Goal: Task Accomplishment & Management: Use online tool/utility

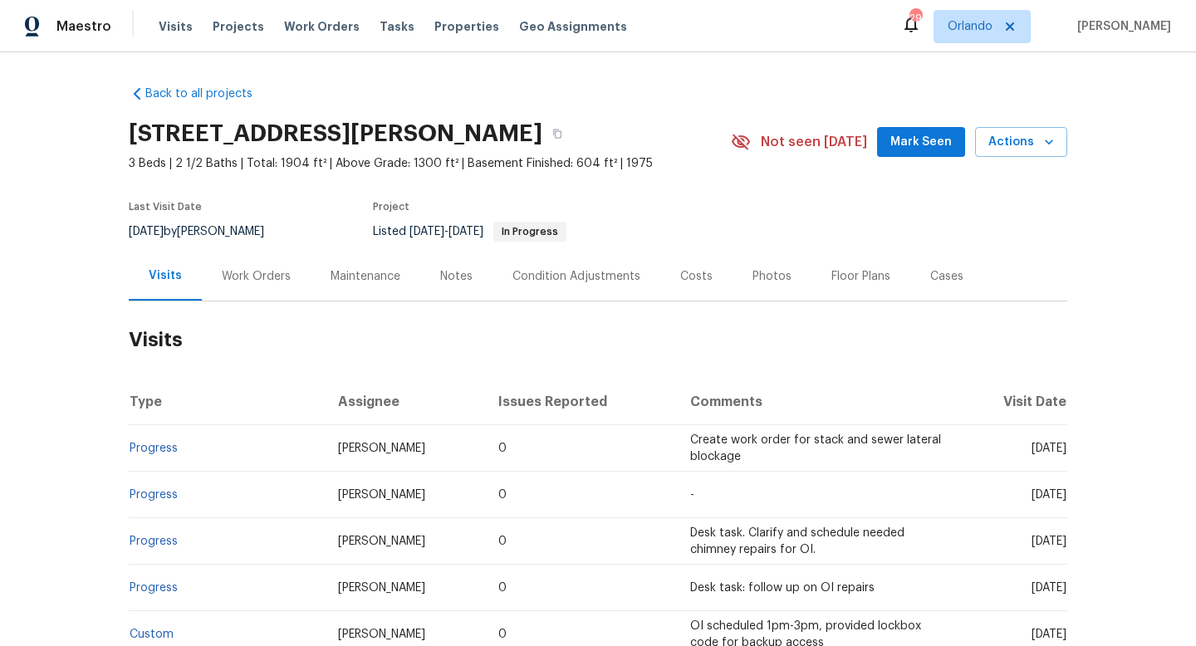
click at [261, 274] on div "Work Orders" at bounding box center [256, 276] width 69 height 17
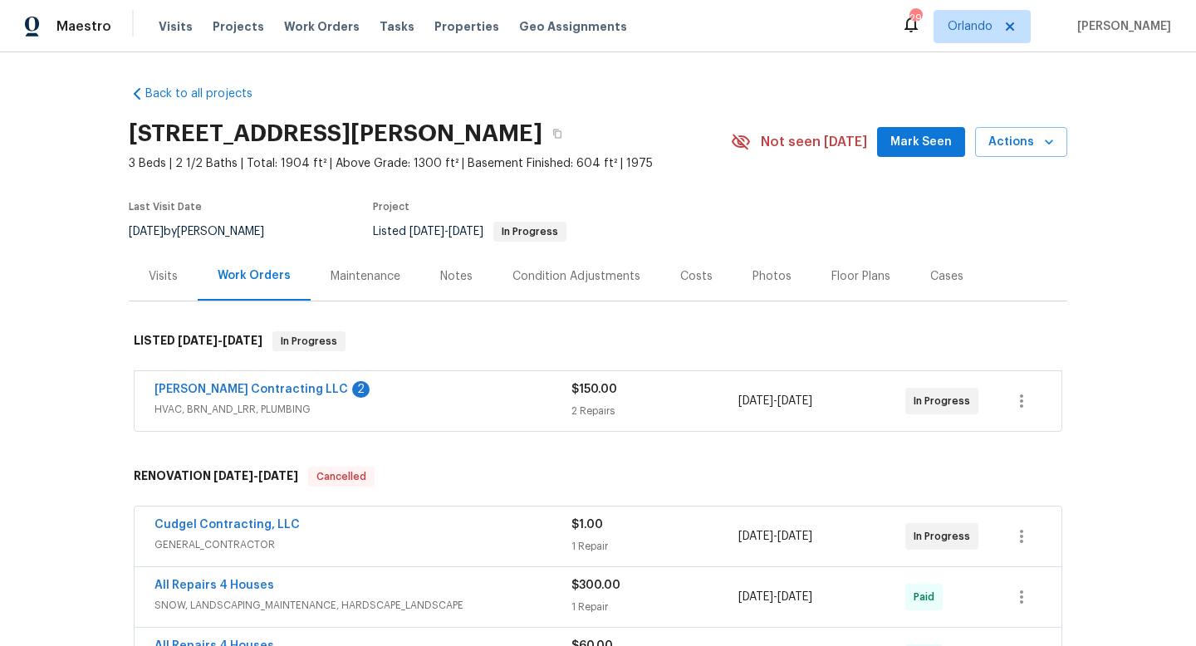
click at [413, 385] on div "[PERSON_NAME] Contracting LLC 2" at bounding box center [363, 391] width 417 height 20
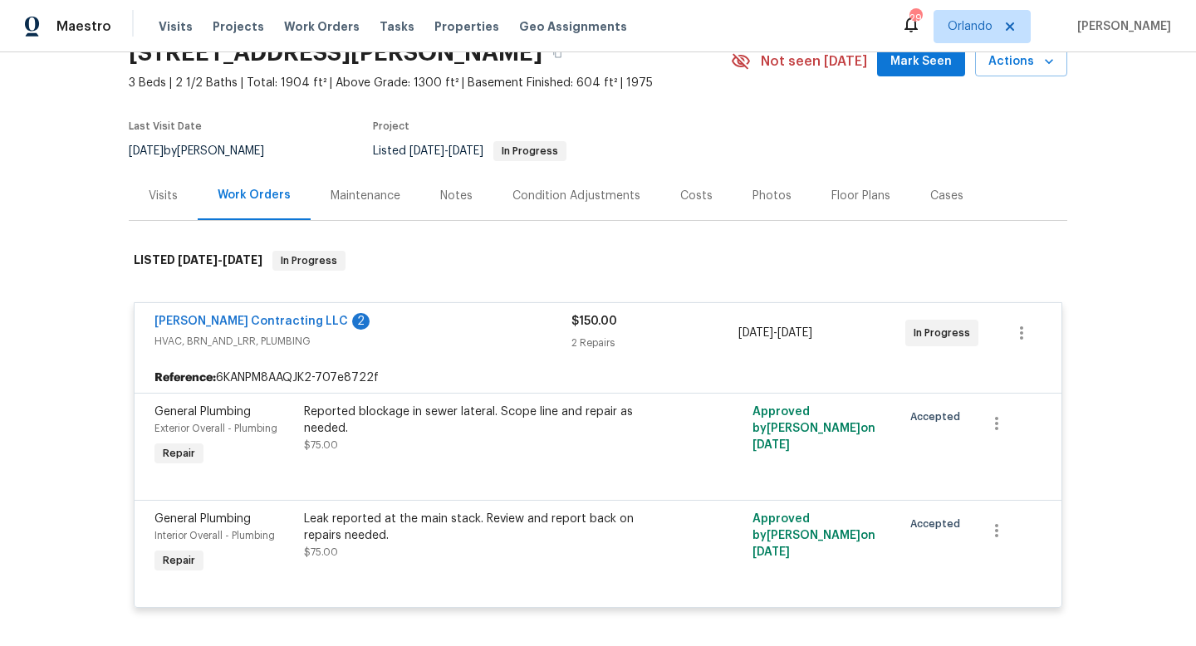
scroll to position [97, 0]
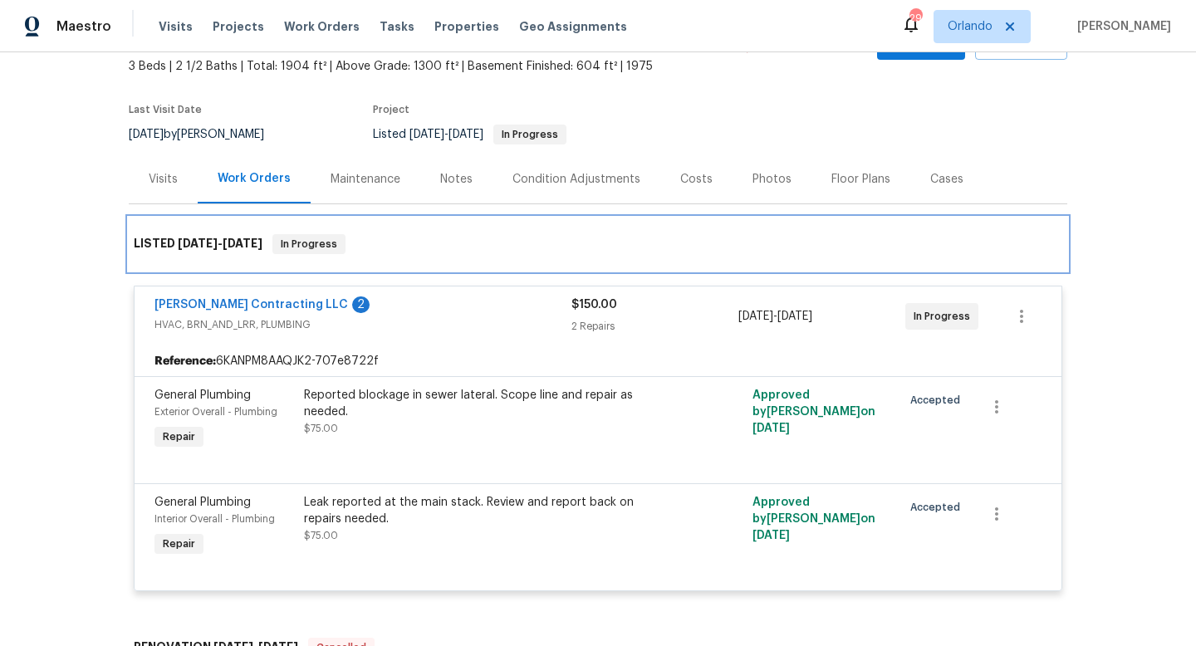
click at [555, 244] on div "LISTED [DATE] - [DATE] In Progress" at bounding box center [598, 244] width 929 height 20
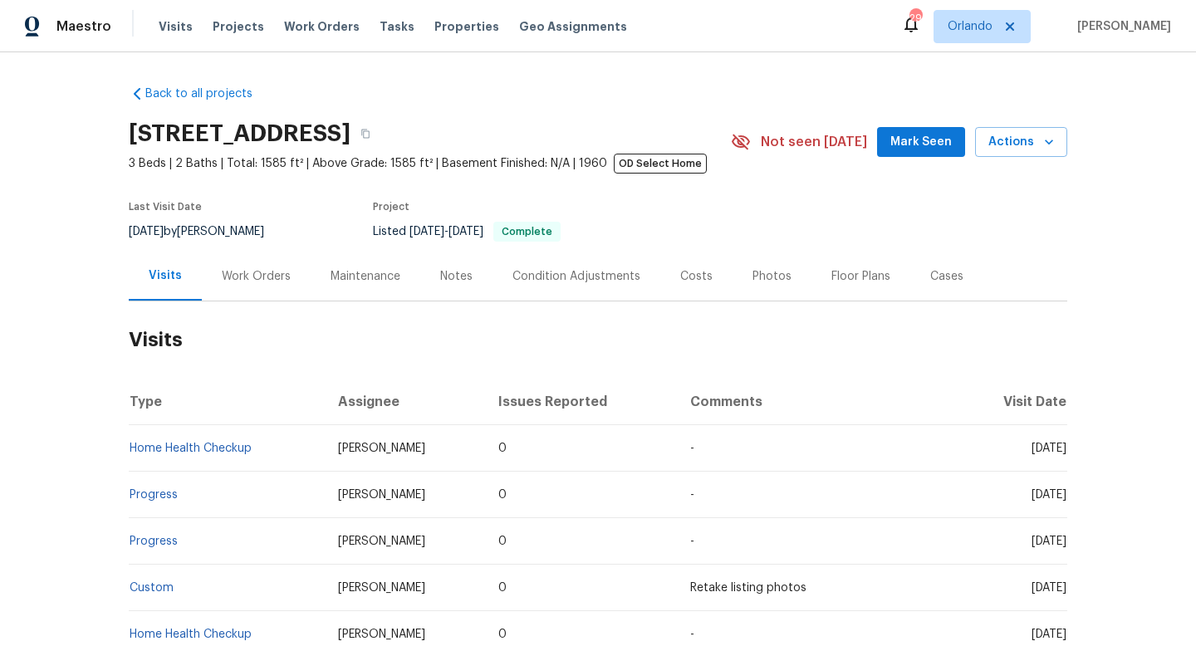
click at [263, 274] on div "Work Orders" at bounding box center [256, 276] width 69 height 17
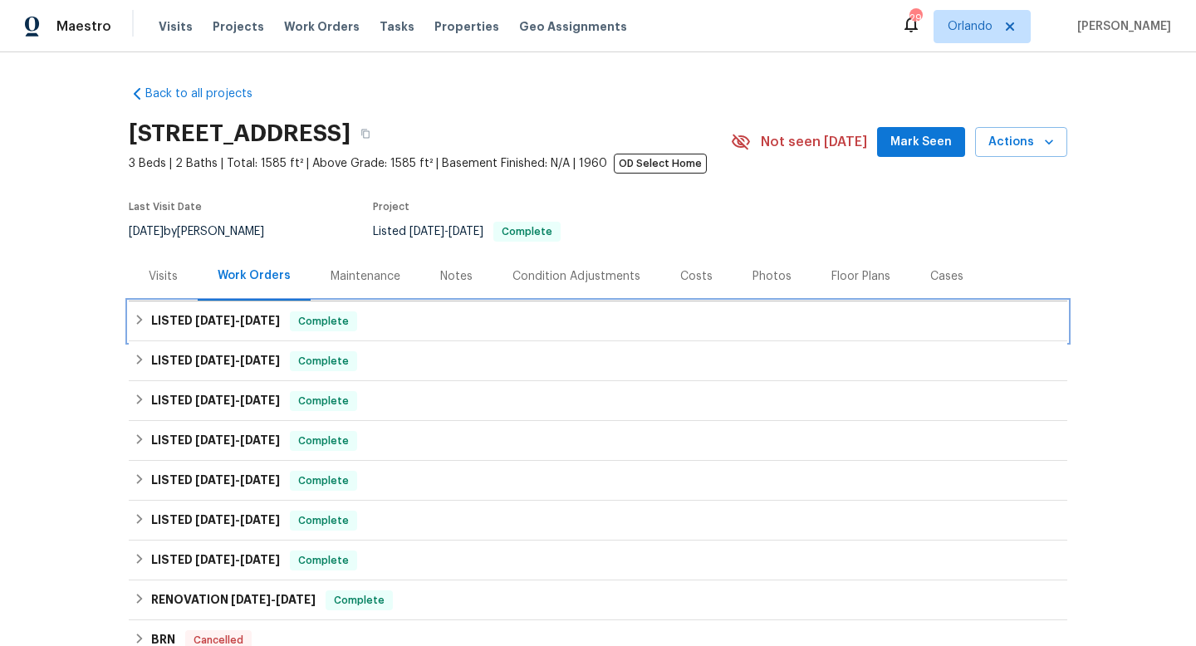
click at [253, 326] on span "8/8/25" at bounding box center [260, 321] width 40 height 12
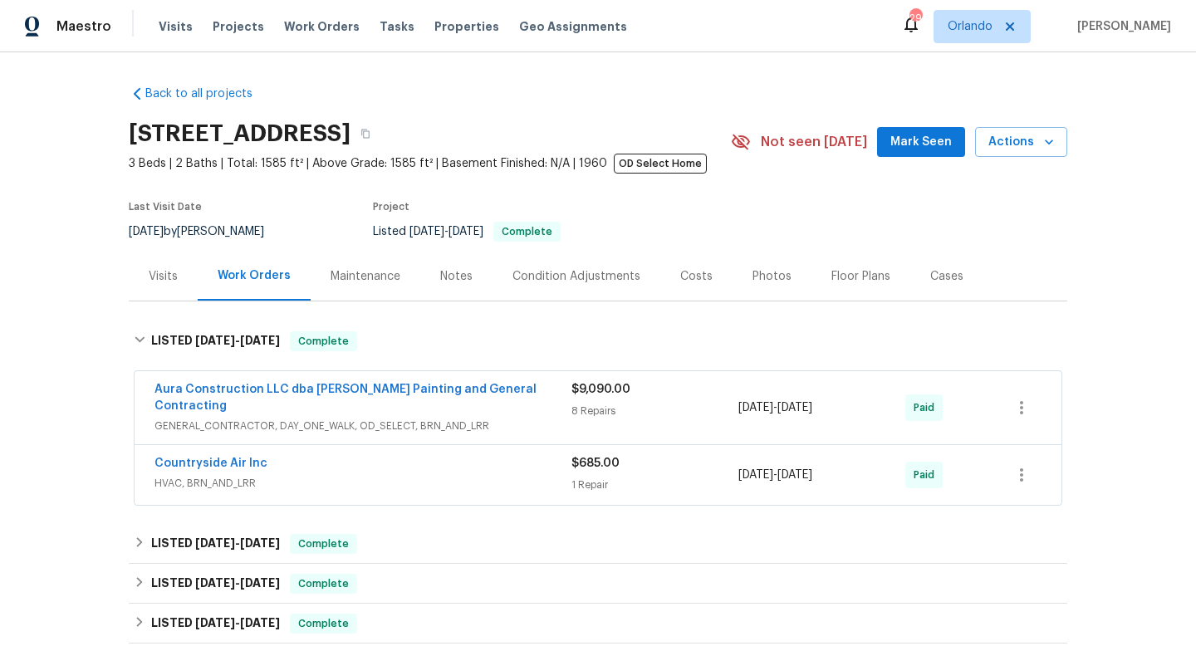
click at [256, 418] on span "GENERAL_CONTRACTOR, DAY_ONE_WALK, OD_SELECT, BRN_AND_LRR" at bounding box center [363, 426] width 417 height 17
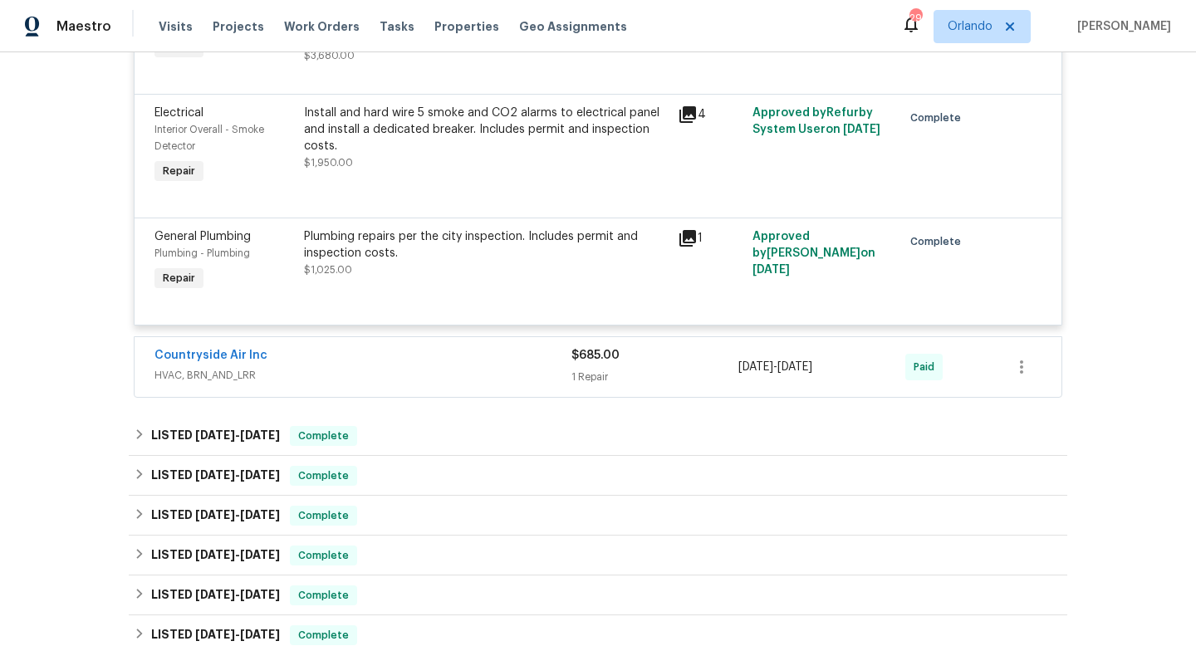
scroll to position [1376, 0]
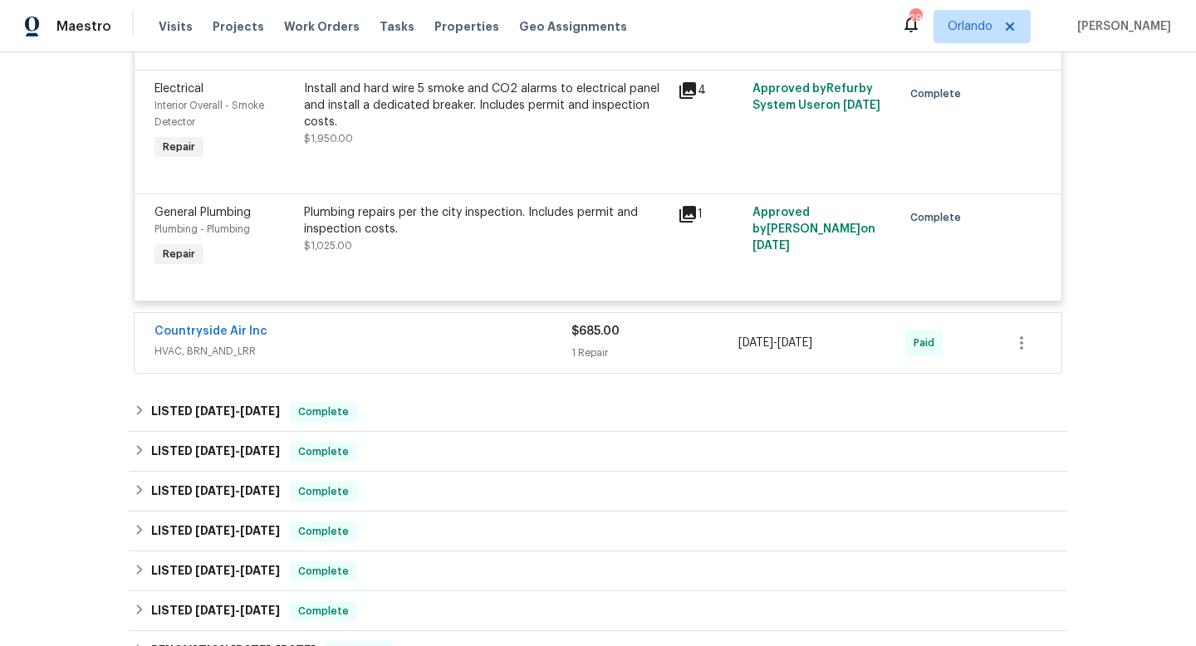
click at [361, 329] on div "Countryside Air Inc" at bounding box center [363, 333] width 417 height 20
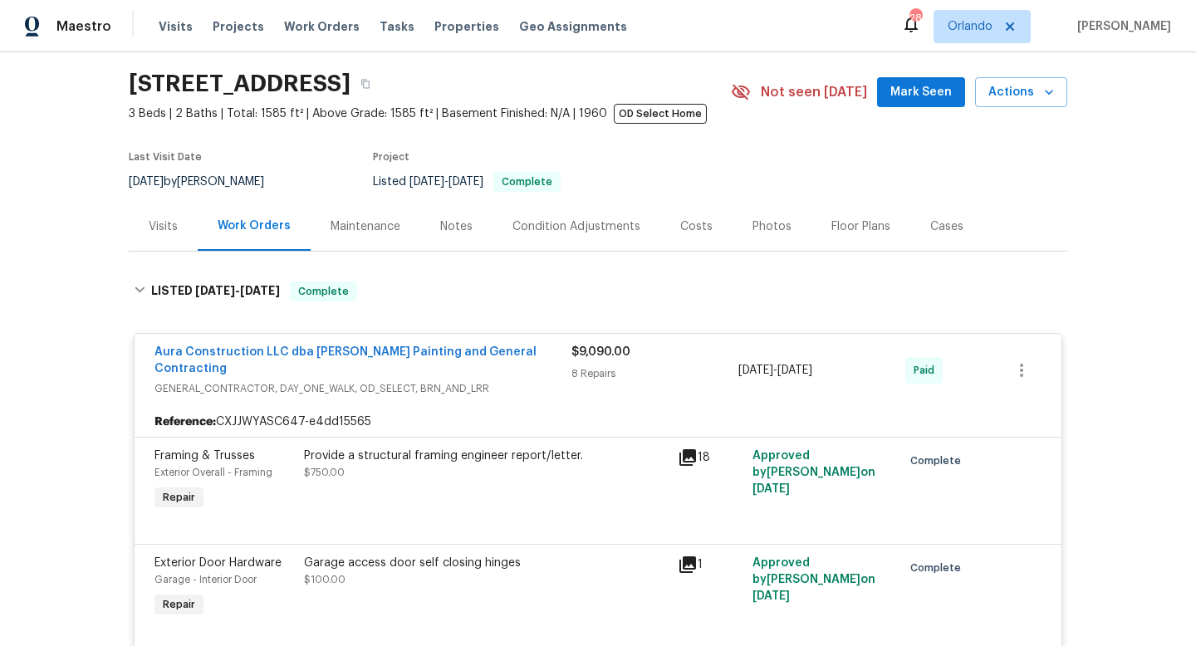
scroll to position [0, 0]
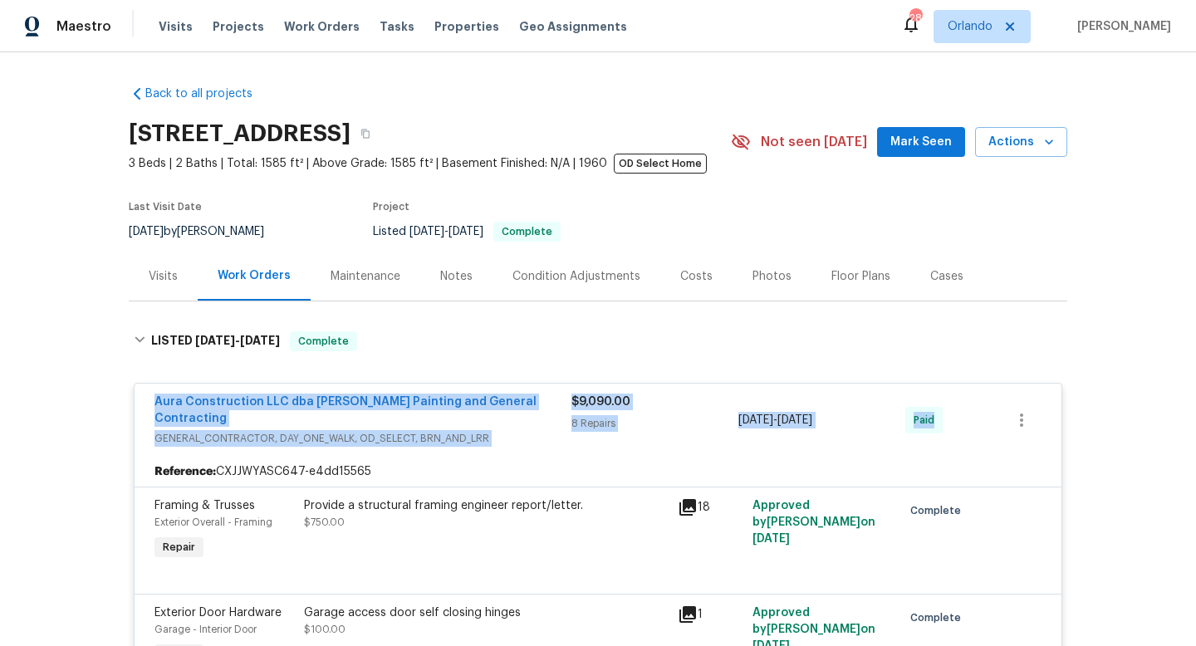
drag, startPoint x: 145, startPoint y: 400, endPoint x: 959, endPoint y: 435, distance: 814.1
click at [959, 435] on div "Aura Construction LLC dba Logan's Painting and General Contracting GENERAL_CONT…" at bounding box center [598, 420] width 927 height 73
copy div "Aura Construction LLC dba Logan's Painting and General Contracting GENERAL_CONT…"
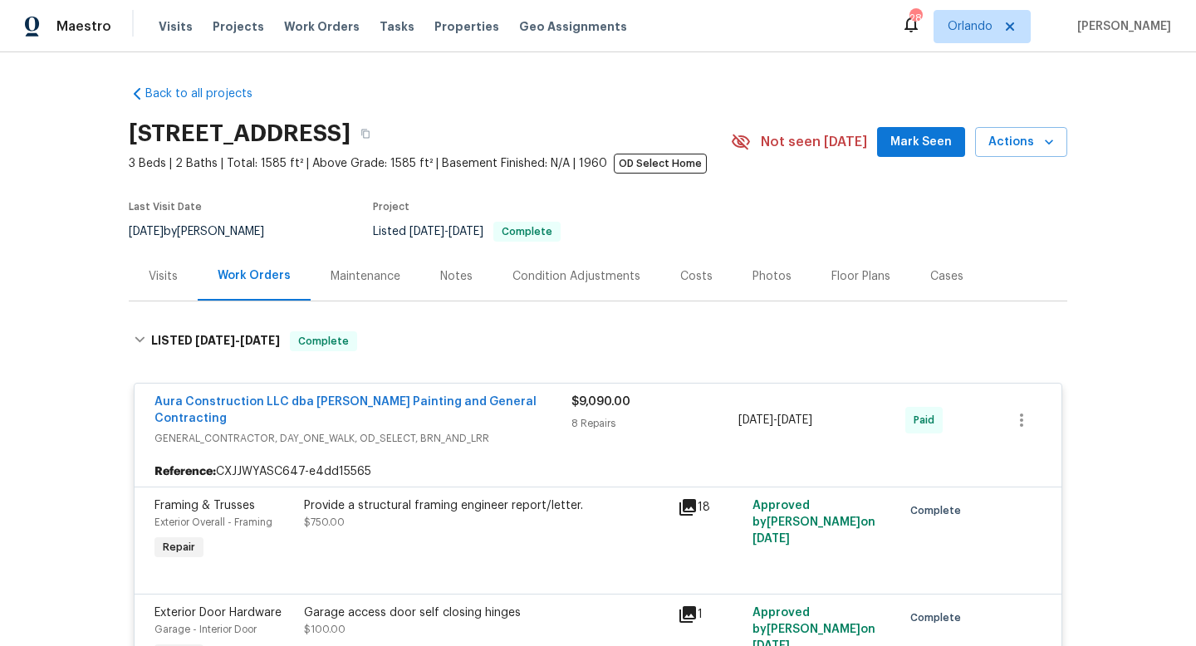
click at [8, 405] on div "Back to all projects 5743 Ludington Dr, Houston, TX 77035 3 Beds | 2 Baths | To…" at bounding box center [598, 349] width 1196 height 594
